Goal: Information Seeking & Learning: Learn about a topic

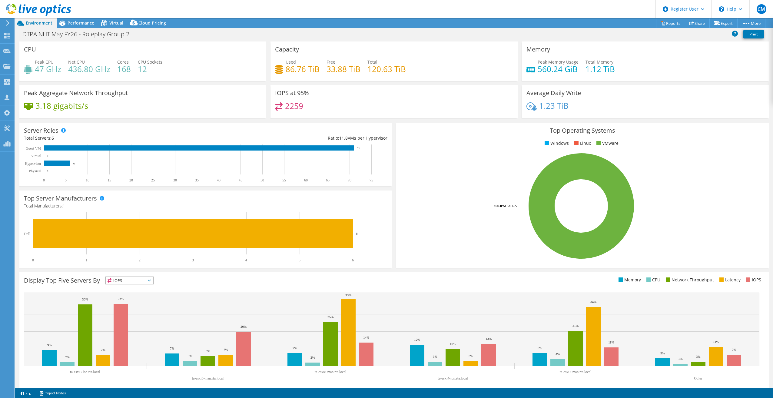
select select "EULondon"
select select "USD"
click at [84, 27] on div "Performance" at bounding box center [78, 23] width 42 height 10
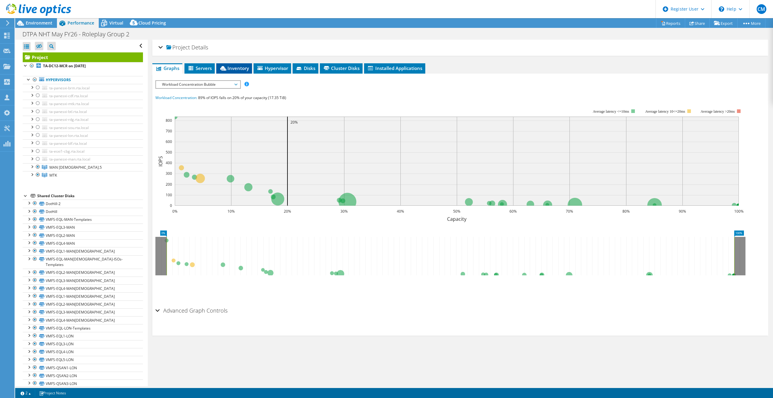
click at [245, 66] on span "Inventory" at bounding box center [234, 68] width 30 height 6
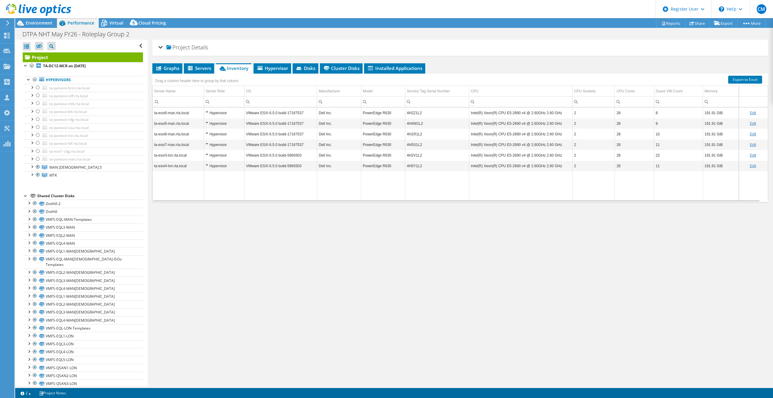
click at [178, 48] on span "Project" at bounding box center [178, 48] width 24 height 6
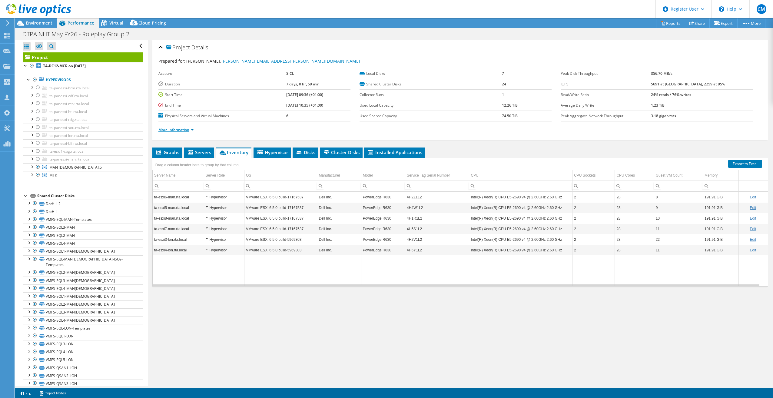
click at [185, 132] on link "More Information" at bounding box center [175, 129] width 35 height 5
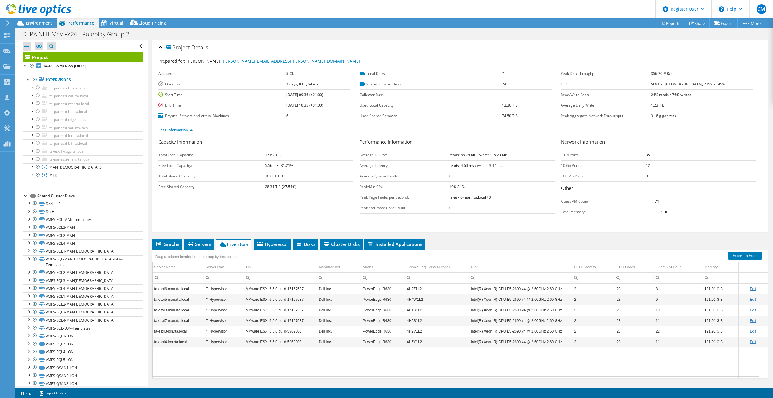
click at [163, 49] on h2 "Project Details" at bounding box center [183, 47] width 50 height 12
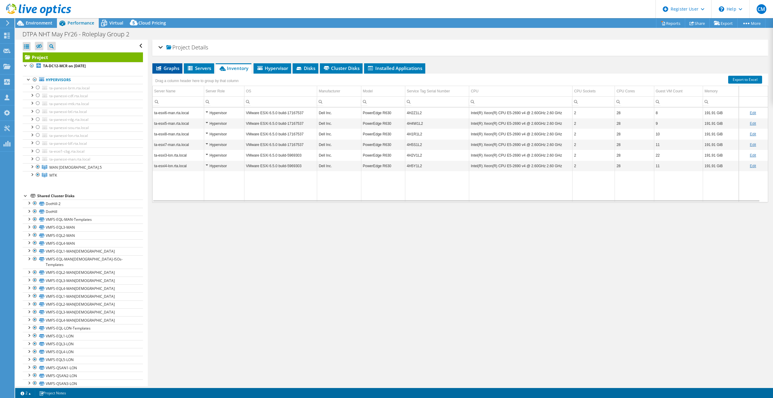
click at [159, 67] on icon at bounding box center [158, 68] width 5 height 4
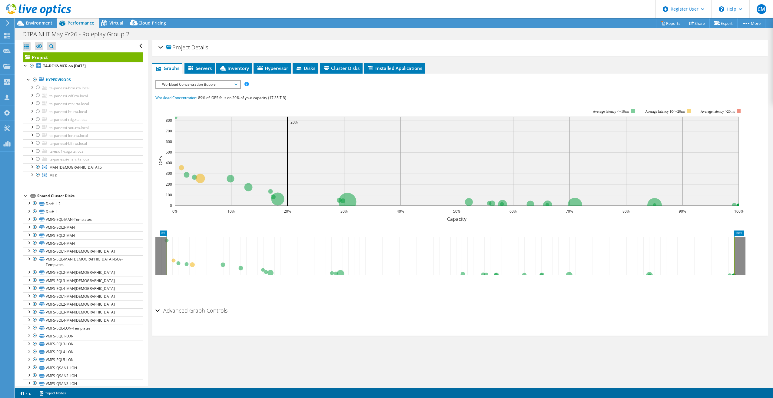
click at [175, 83] on span "Workload Concentration Bubble" at bounding box center [198, 84] width 78 height 7
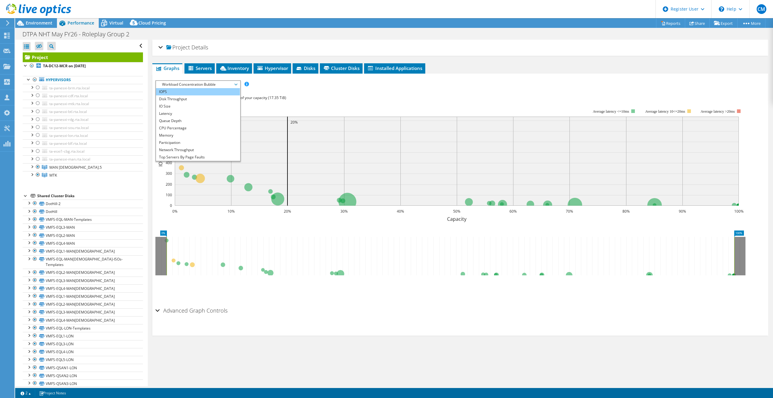
click at [175, 91] on li "IOPS" at bounding box center [198, 91] width 84 height 7
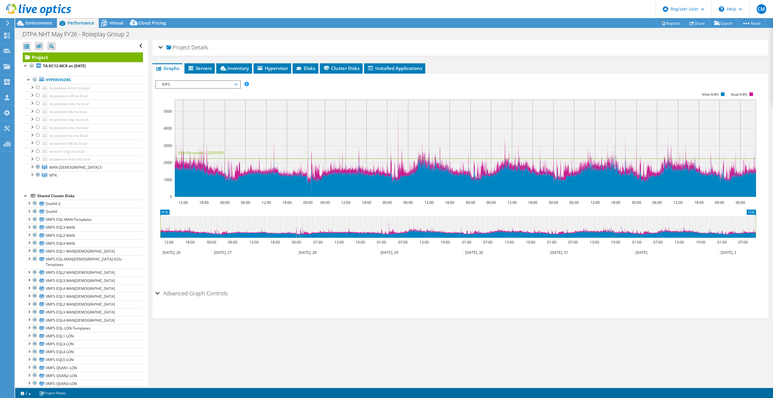
click at [324, 281] on div "Save Zoom" at bounding box center [460, 271] width 610 height 26
click at [177, 87] on span "IOPS" at bounding box center [198, 84] width 78 height 7
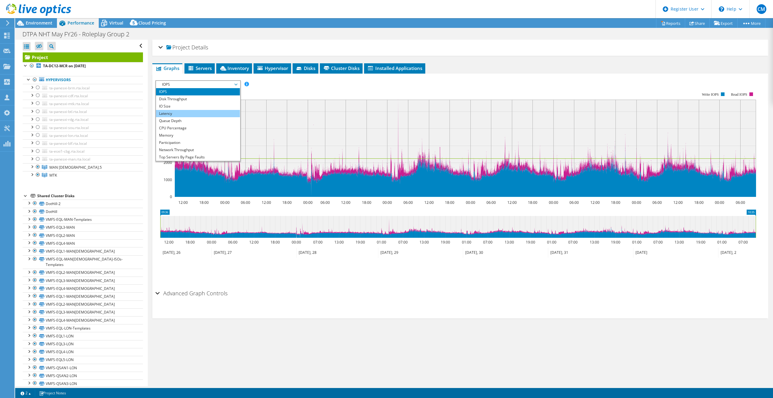
click at [179, 112] on li "Latency" at bounding box center [198, 113] width 84 height 7
